Goal: Transaction & Acquisition: Purchase product/service

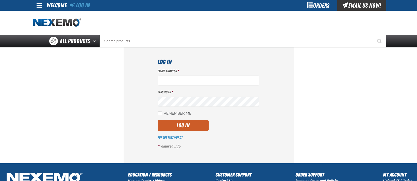
click at [195, 87] on div "Email Address * Password * Remember Me Log In Forgot Password? *" at bounding box center [209, 111] width 102 height 84
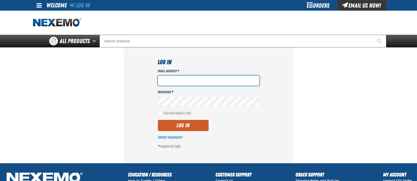
click at [194, 84] on input "Email Address *" at bounding box center [209, 81] width 102 height 10
type input "lyates@vtaig.com"
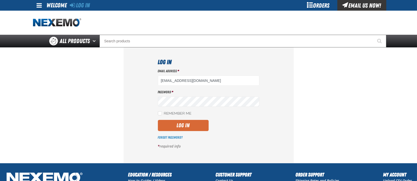
click at [178, 125] on button "Log In" at bounding box center [183, 125] width 51 height 11
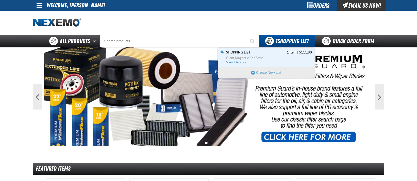
click at [255, 59] on span "Giant Magnetic Car Bows" at bounding box center [270, 58] width 86 height 5
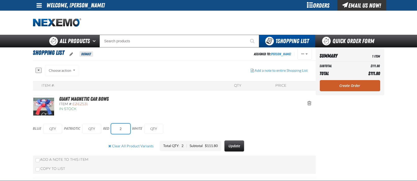
click at [127, 128] on input "2" at bounding box center [120, 129] width 19 height 10
type input "6"
click at [249, 120] on div "BLUE PATRIOTIC RED 6 WHITE" at bounding box center [174, 126] width 283 height 19
click at [358, 86] on link "Create Order" at bounding box center [350, 85] width 60 height 11
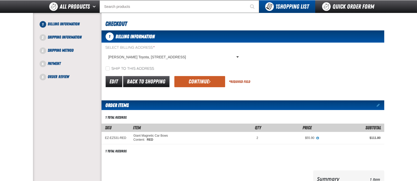
scroll to position [31, 0]
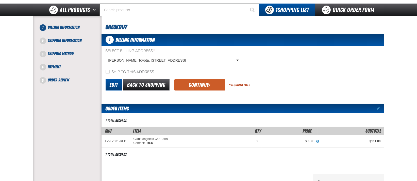
click at [113, 86] on link "Edit" at bounding box center [114, 84] width 17 height 11
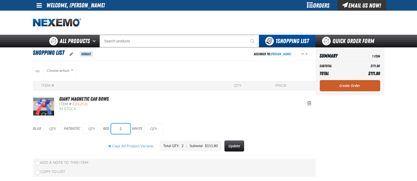
click at [127, 128] on input "2" at bounding box center [120, 129] width 19 height 10
type input "6"
click at [237, 148] on button "Update" at bounding box center [234, 146] width 20 height 11
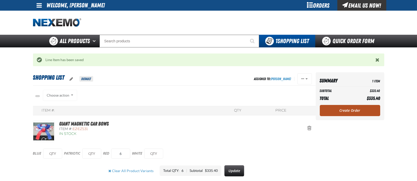
click at [352, 111] on link "Create Order" at bounding box center [350, 110] width 60 height 11
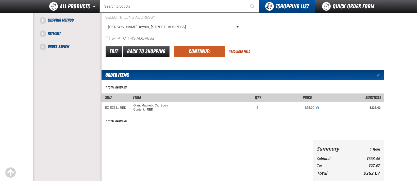
scroll to position [53, 0]
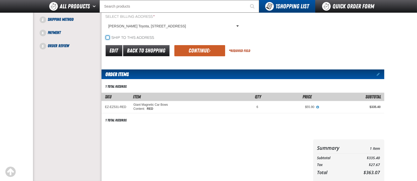
click at [108, 38] on input "Ship to this address" at bounding box center [108, 38] width 4 height 4
checkbox input "true"
click at [204, 51] on button "Continue" at bounding box center [199, 50] width 51 height 11
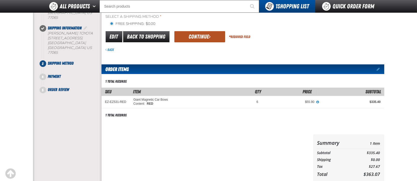
click at [199, 35] on button "Continue" at bounding box center [199, 36] width 51 height 11
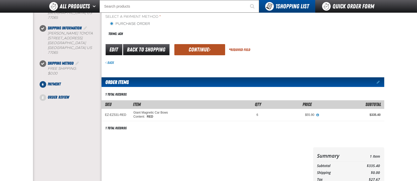
click at [207, 51] on button "Continue" at bounding box center [199, 49] width 51 height 11
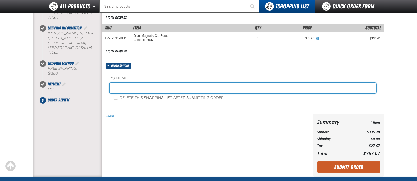
click at [168, 89] on input "text" at bounding box center [243, 88] width 267 height 10
type input "ATTN: LINDA YATES"
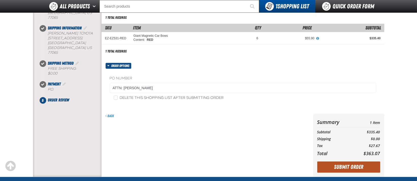
click at [350, 167] on button "Submit Order" at bounding box center [348, 167] width 63 height 11
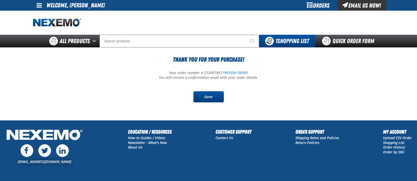
drag, startPoint x: 215, startPoint y: 99, endPoint x: 221, endPoint y: 100, distance: 6.3
click at [215, 99] on link "Done" at bounding box center [209, 96] width 30 height 11
